Goal: Browse casually

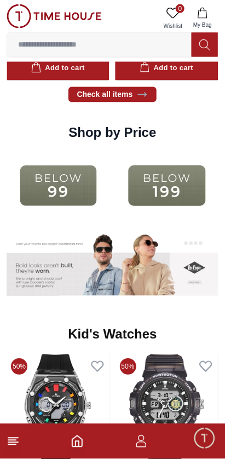
scroll to position [1292, 0]
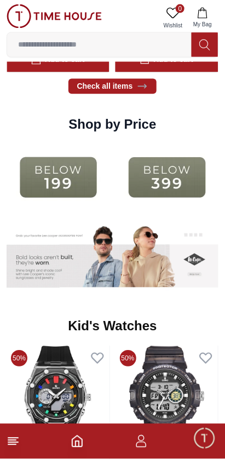
click at [110, 183] on img at bounding box center [59, 178] width 104 height 66
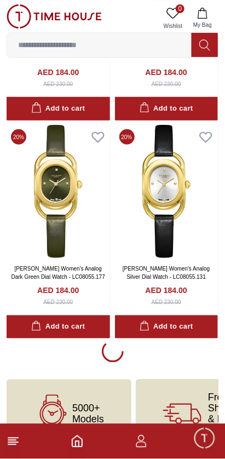
scroll to position [6341, 0]
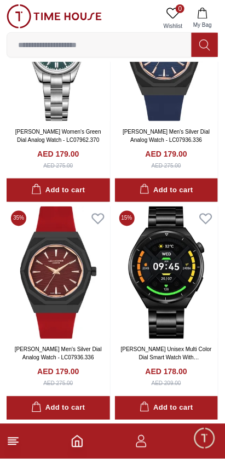
scroll to position [10606, 0]
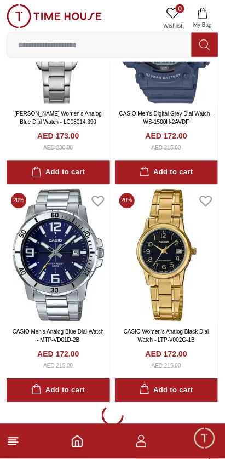
scroll to position [12901, 0]
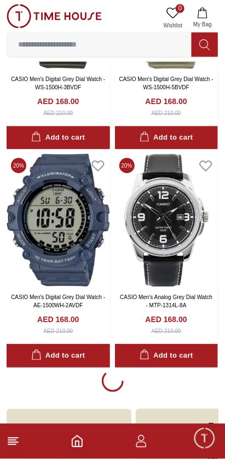
scroll to position [15078, 0]
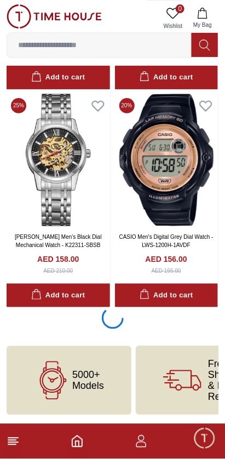
scroll to position [19457, 0]
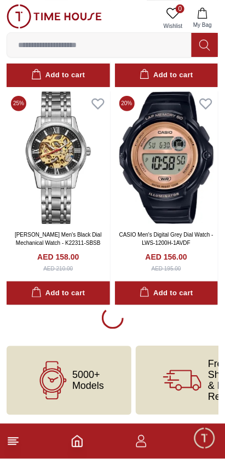
click at [80, 448] on icon "Home" at bounding box center [77, 441] width 13 height 13
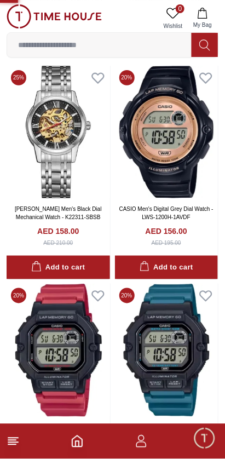
scroll to position [19459, 0]
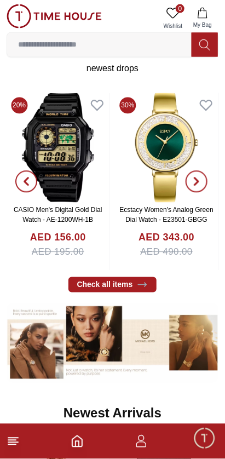
scroll to position [220, 0]
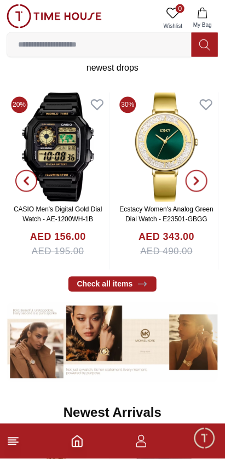
click at [191, 175] on span "button" at bounding box center [197, 182] width 22 height 22
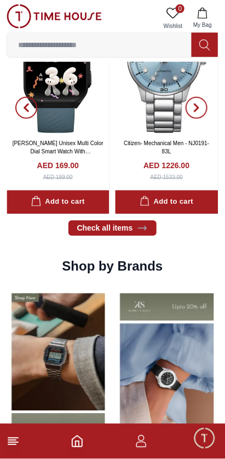
scroll to position [658, 0]
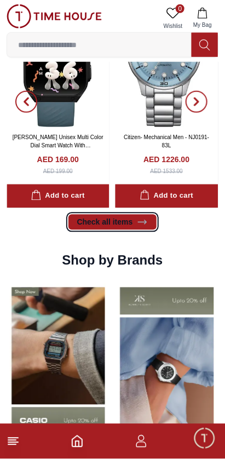
click at [88, 229] on link "Check all items" at bounding box center [113, 222] width 89 height 15
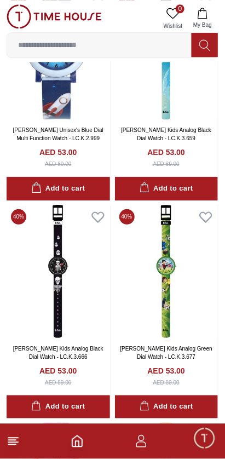
scroll to position [1638, 0]
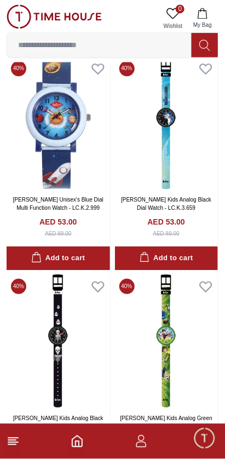
scroll to position [677, 0]
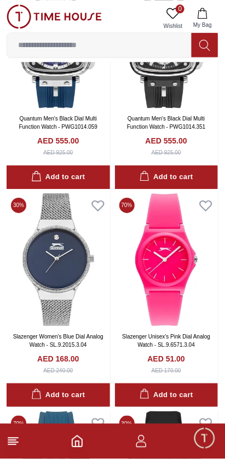
scroll to position [2977, 0]
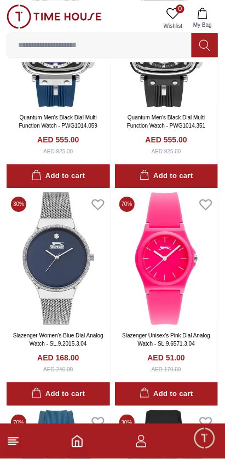
click at [175, 304] on img at bounding box center [167, 258] width 104 height 133
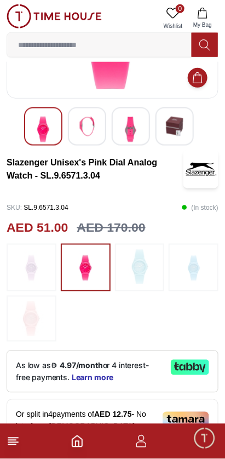
scroll to position [141, 0]
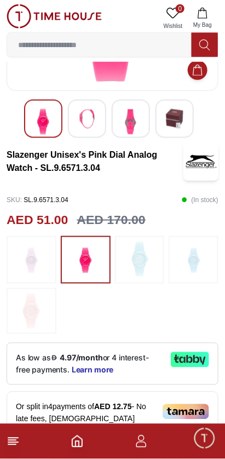
click at [144, 257] on img at bounding box center [139, 259] width 27 height 35
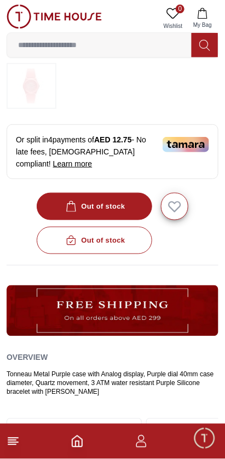
scroll to position [141, 0]
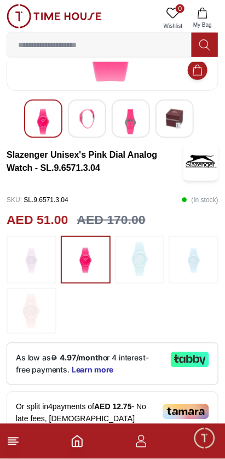
click at [78, 439] on icon "Home" at bounding box center [77, 441] width 13 height 13
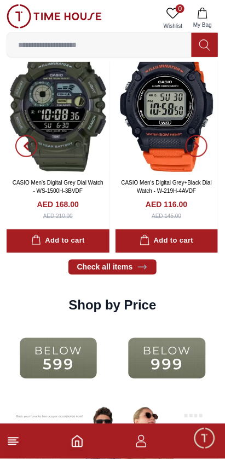
scroll to position [1113, 0]
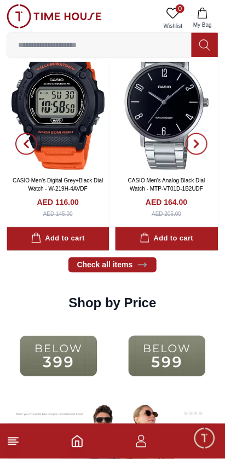
click at [47, 359] on img at bounding box center [59, 356] width 104 height 66
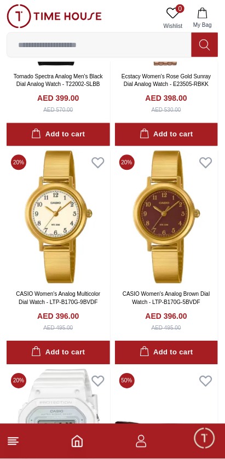
scroll to position [181, 0]
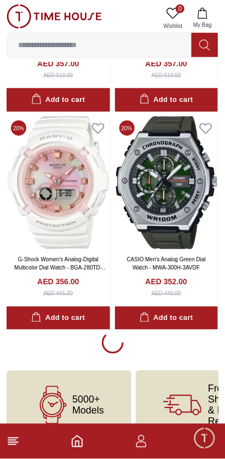
scroll to position [6362, 0]
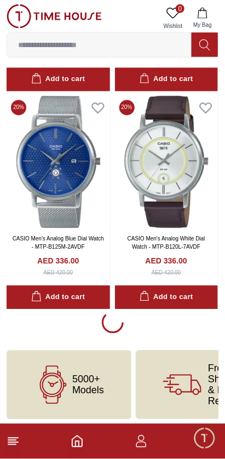
scroll to position [10736, 0]
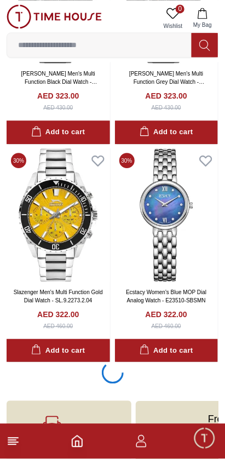
scroll to position [15104, 0]
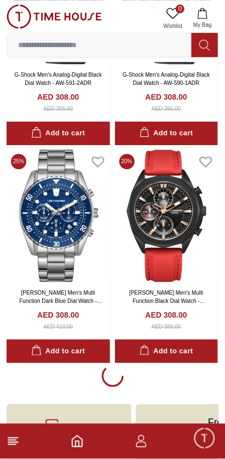
scroll to position [17296, 0]
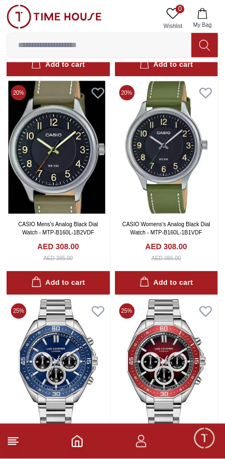
scroll to position [19483, 0]
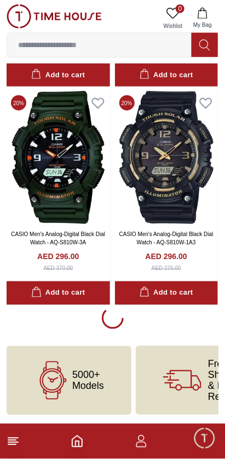
scroll to position [21669, 0]
